Goal: Entertainment & Leisure: Consume media (video, audio)

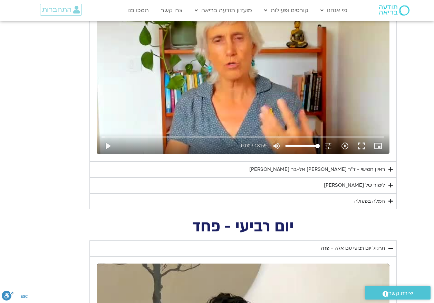
scroll to position [106, 0]
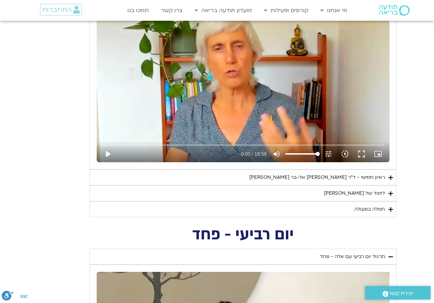
scroll to position [896, 0]
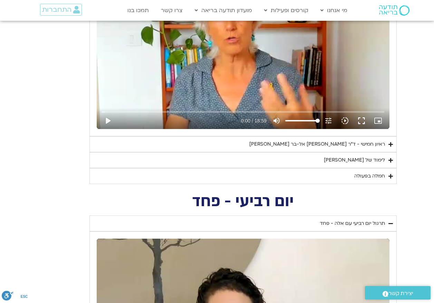
click at [281, 63] on div "Skip Ad play_arrow 0:00 / 18:59 volume_up Mute tune Resolution Auto 240p slow_m…" at bounding box center [243, 46] width 293 height 165
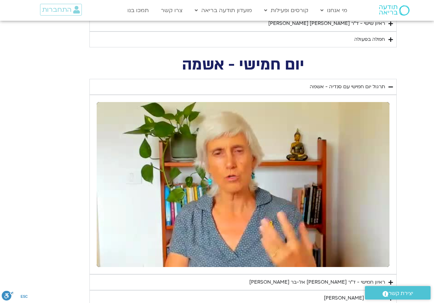
scroll to position [758, 0]
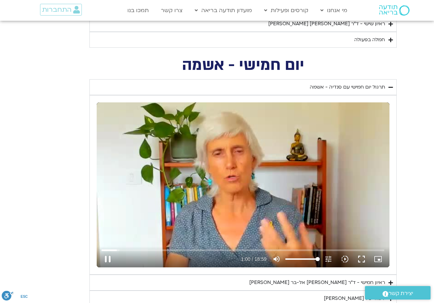
click at [240, 182] on div "Skip Ad pause 1:00 / 18:59 volume_up Mute tune Resolution Auto 240p slow_motion…" at bounding box center [243, 184] width 293 height 165
type input "61.01156"
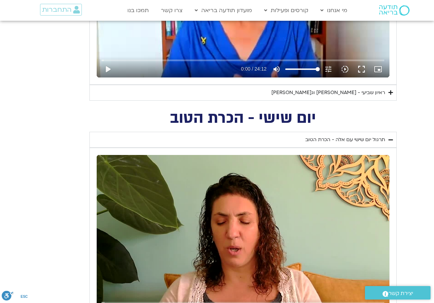
scroll to position [481, 0]
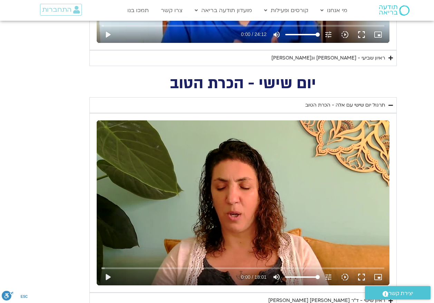
click at [238, 213] on div "Skip Ad play_arrow 0:00 / 18:01 volume_up Mute tune Resolution Auto 720p slow_m…" at bounding box center [243, 202] width 293 height 165
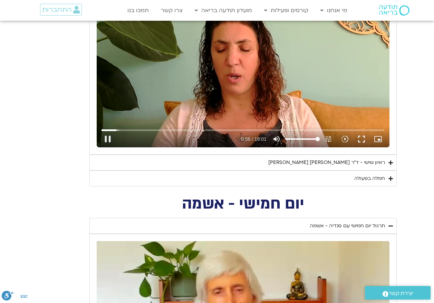
scroll to position [622, 0]
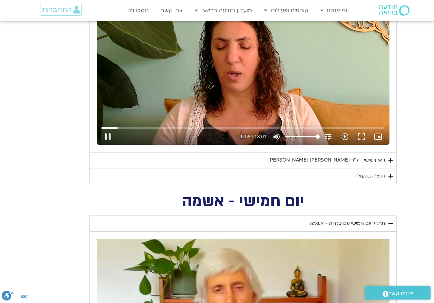
click at [230, 69] on div "Skip Ad 13:25 pause 0:58 / 18:01 volume_up Mute tune Resolution Auto 720p slow_…" at bounding box center [243, 62] width 293 height 165
click at [252, 84] on div "Skip Ad 9:12 play_arrow 0:58 / 18:01 volume_up Mute tune Resolution Auto 720p s…" at bounding box center [243, 62] width 293 height 165
click at [251, 97] on div "Skip Ad 9:19 pause 3:55 / 18:01 volume_up Mute tune Resolution Auto 720p slow_m…" at bounding box center [243, 62] width 293 height 165
click at [246, 77] on div "Skip Ad 9:13 play_arrow 3:56 / 18:01 volume_up Mute tune Resolution Auto 720p s…" at bounding box center [243, 62] width 293 height 165
click at [242, 88] on div "Skip Ad 9:13 pause 7:50 / 18:01 volume_up Mute tune Resolution Auto 720p slow_m…" at bounding box center [243, 62] width 293 height 165
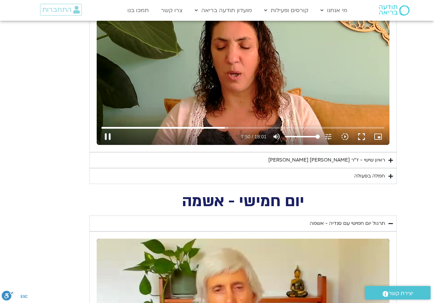
type input "471.290456"
click at [279, 66] on div "Skip Ad 8:08 play_arrow 7:51 / 18:01 volume_up Mute tune Resolution Auto 720p s…" at bounding box center [243, 62] width 293 height 165
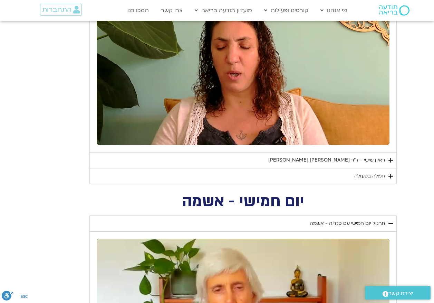
click at [350, 160] on div "ראיון שישי - ד"ר [PERSON_NAME] [PERSON_NAME]" at bounding box center [326, 160] width 117 height 8
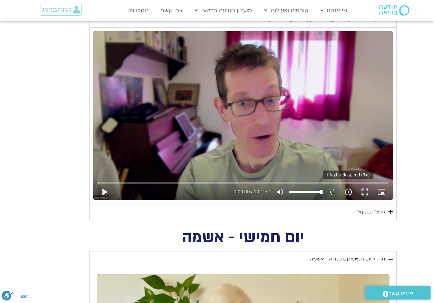
scroll to position [794, 0]
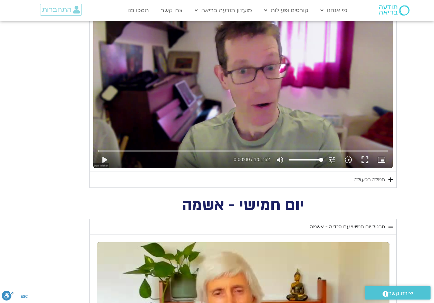
click at [373, 180] on div "חמלה בפעולה" at bounding box center [369, 179] width 31 height 8
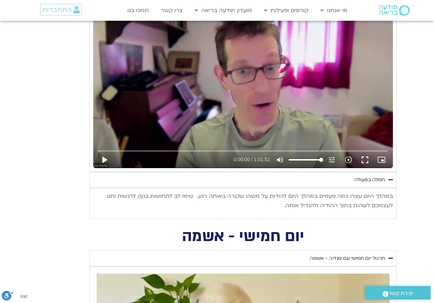
drag, startPoint x: 393, startPoint y: 193, endPoint x: 265, endPoint y: 203, distance: 128.2
click at [265, 203] on div "במהלך היום עצרו כמה פעמים במהלך היום להודות על משהו שקורה באותה רגע. שימו לב לת…" at bounding box center [242, 203] width 307 height 31
copy p "במהלך היום עצרו כמה פעמים במהלך היום להודות על משהו שקורה באותה רגע. שימו לב לת…"
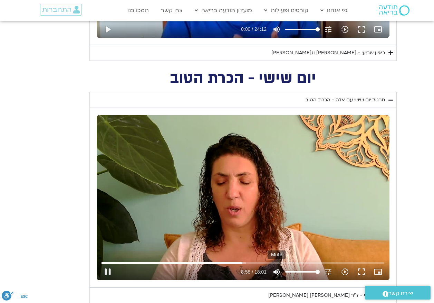
scroll to position [484, 0]
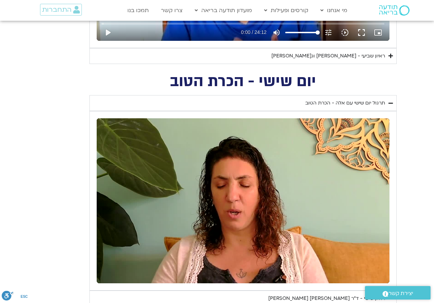
click at [255, 191] on div "Skip Ad 8:08 pause 9:03 / 18:01 volume_up Mute tune Resolution Auto 720p slow_m…" at bounding box center [243, 200] width 293 height 165
type input "544.547951"
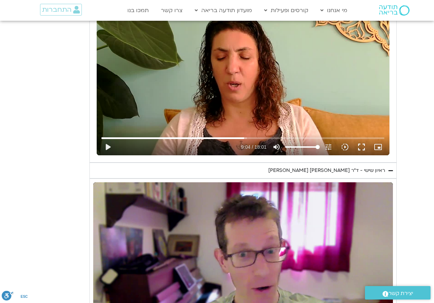
scroll to position [656, 0]
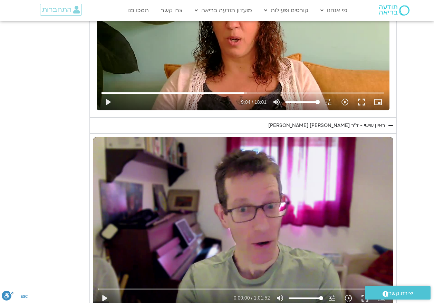
click at [253, 207] on div "Skip Ad play_arrow 0:00:00 / 1:01:52 volume_up Mute tune Resolution Auto 720p s…" at bounding box center [243, 221] width 300 height 169
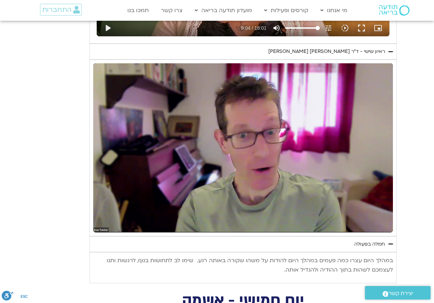
scroll to position [760, 0]
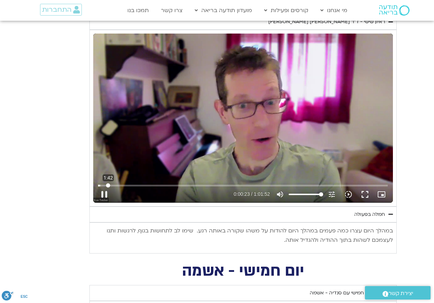
click at [108, 184] on input "Seek" at bounding box center [243, 185] width 290 height 4
click at [133, 140] on div "Skip Ad 9:52 pause 0:08:08 / 1:01:52 volume_up Mute tune Resolution Auto 720p s…" at bounding box center [243, 118] width 300 height 169
click at [182, 102] on div "Skip Ad 9:52 play_arrow 0:08:08 / 1:01:52 volume_up Mute tune Resolution Auto 7…" at bounding box center [243, 118] width 300 height 169
click at [345, 70] on div "Skip Ad 9:52 pause 0:11:10 / 1:01:52 volume_up Mute tune Resolution Auto 720p s…" at bounding box center [243, 118] width 300 height 169
click at [327, 86] on div "Skip Ad 9:52 play_arrow 0:11:10 / 1:01:52 volume_up Mute tune Resolution Auto 7…" at bounding box center [243, 118] width 300 height 169
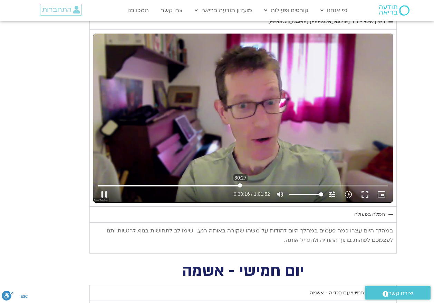
click at [241, 185] on input "Seek" at bounding box center [243, 185] width 290 height 4
click at [211, 132] on div "Skip Ad 30:45 pause 0:30:59 / 1:01:52 volume_up Mute tune Resolution Auto 720p …" at bounding box center [243, 118] width 300 height 169
click at [211, 132] on div "Skip Ad 30:45 play_arrow 0:30:59 / 1:01:52 volume_up Mute tune Resolution Auto …" at bounding box center [243, 118] width 300 height 169
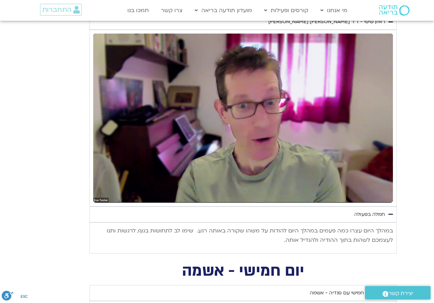
click at [211, 132] on div "Skip Ad 30:45 pause 0:30:59 / 1:01:52 volume_up Mute tune Resolution Auto 720p …" at bounding box center [243, 118] width 300 height 169
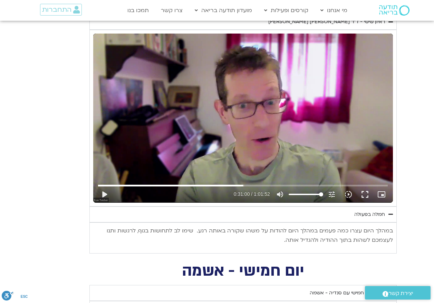
click at [211, 132] on div "Skip Ad 30:45 play_arrow 0:31:00 / 1:01:52 volume_up Mute tune Resolution Auto …" at bounding box center [243, 118] width 300 height 169
click at [259, 183] on input "Seek" at bounding box center [243, 185] width 290 height 4
click at [264, 185] on input "Seek" at bounding box center [243, 185] width 290 height 4
click at [269, 185] on input "Seek" at bounding box center [243, 185] width 290 height 4
click at [275, 185] on input "Seek" at bounding box center [243, 185] width 290 height 4
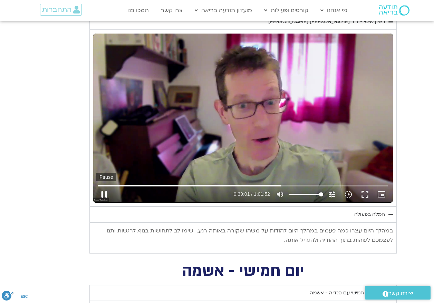
click at [103, 194] on button "pause" at bounding box center [104, 194] width 17 height 17
type input "2341.969214"
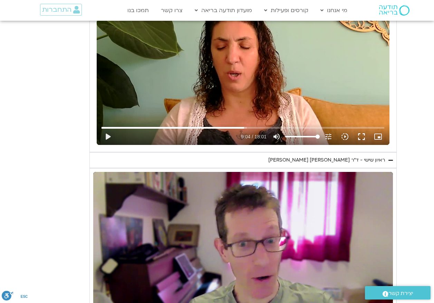
scroll to position [725, 0]
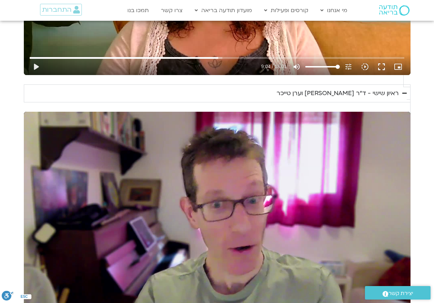
scroll to position [725, 0]
click at [270, 116] on div "Skip Ad 43:24 play_arrow 0:39:01 / 1:01:52 volume_up Mute tune Resolution Auto …" at bounding box center [217, 221] width 387 height 218
click at [274, 139] on div "Skip Ad 43:24 pause 0:41:21 / 1:01:52 volume_up Mute tune Resolution Auto 720p …" at bounding box center [217, 221] width 387 height 218
click at [273, 174] on div "Skip Ad 43:24 play_arrow 0:41:21 / 1:01:52 volume_up Mute tune Resolution Auto …" at bounding box center [217, 221] width 387 height 218
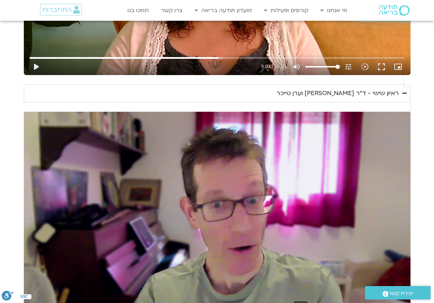
type input "3508.972112"
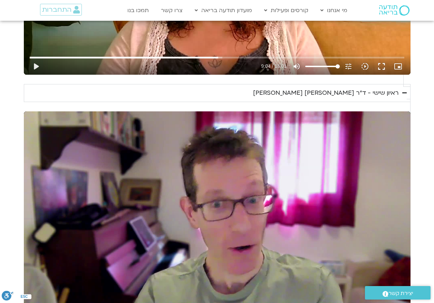
scroll to position [725, 0]
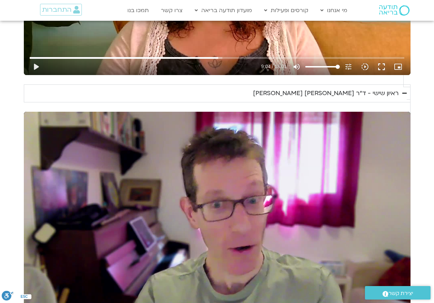
click at [224, 112] on div "Skip Ad 27:23 pause 1:01:51 / 1:01:52 volume_up Mute tune Resolution Auto 720p …" at bounding box center [217, 221] width 387 height 218
type input "3711.689717"
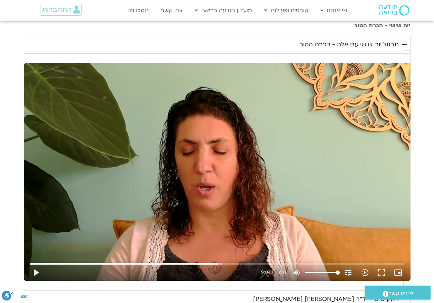
scroll to position [518, 0]
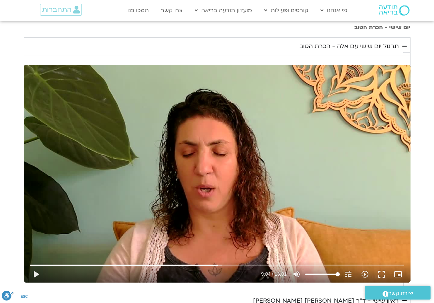
click at [187, 163] on div "Skip Ad 17:44 play_arrow 9:04 / 18:01 volume_up Mute tune Resolution Auto 720p …" at bounding box center [217, 174] width 387 height 218
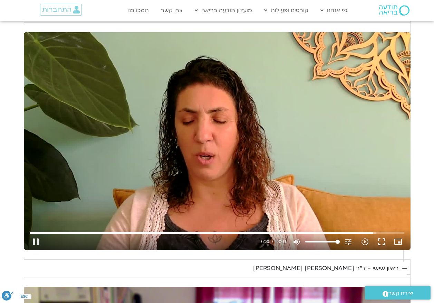
scroll to position [553, 0]
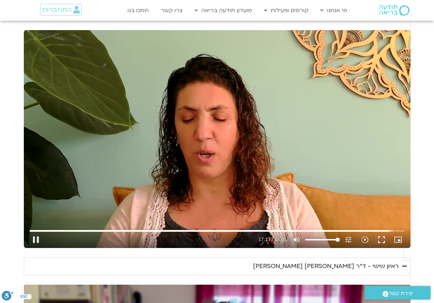
click at [269, 84] on div "Skip Ad 8:37 pause 17:17 / 18:01 volume_up Mute tune Resolution Auto 720p slow_…" at bounding box center [217, 139] width 387 height 218
click at [367, 228] on input "Seek" at bounding box center [217, 230] width 375 height 4
click at [364, 228] on input "Seek" at bounding box center [217, 230] width 375 height 4
click at [315, 136] on div "Skip Ad 16:51 play_arrow 16:51 / 18:01 volume_up Mute tune Resolution Auto 720p…" at bounding box center [217, 139] width 387 height 218
type input "1081.16"
